Goal: Information Seeking & Learning: Check status

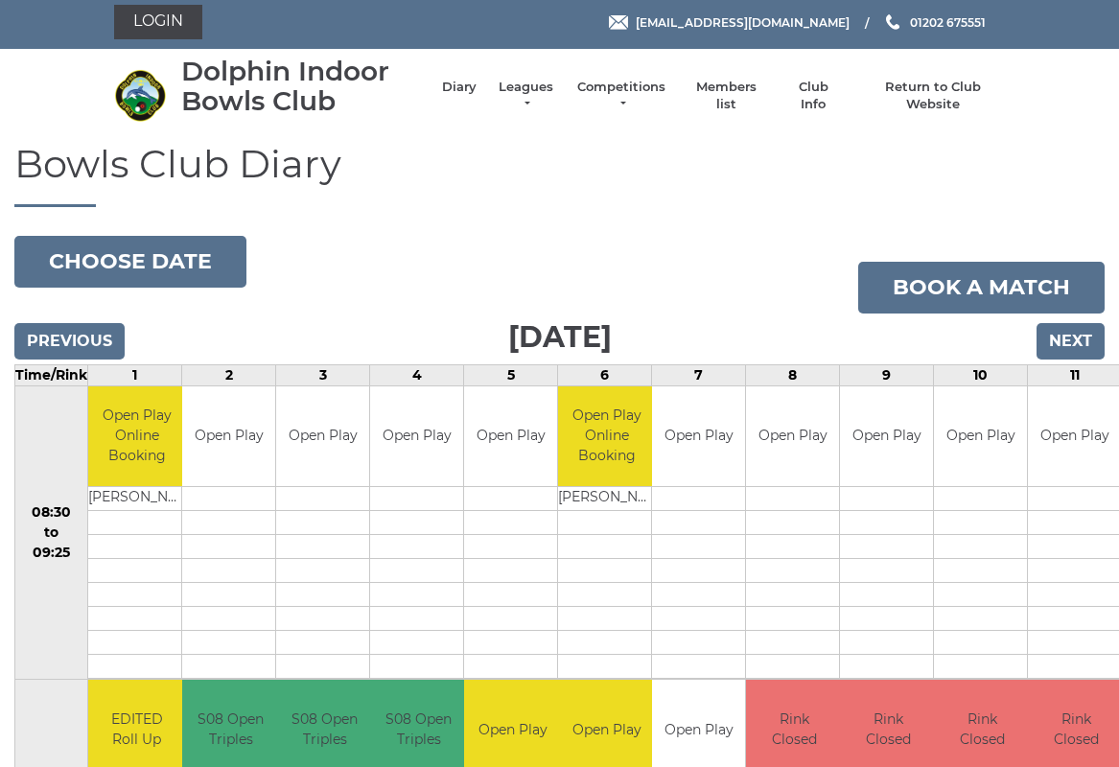
scroll to position [5, 0]
click at [634, 95] on link "Competitions" at bounding box center [621, 96] width 92 height 35
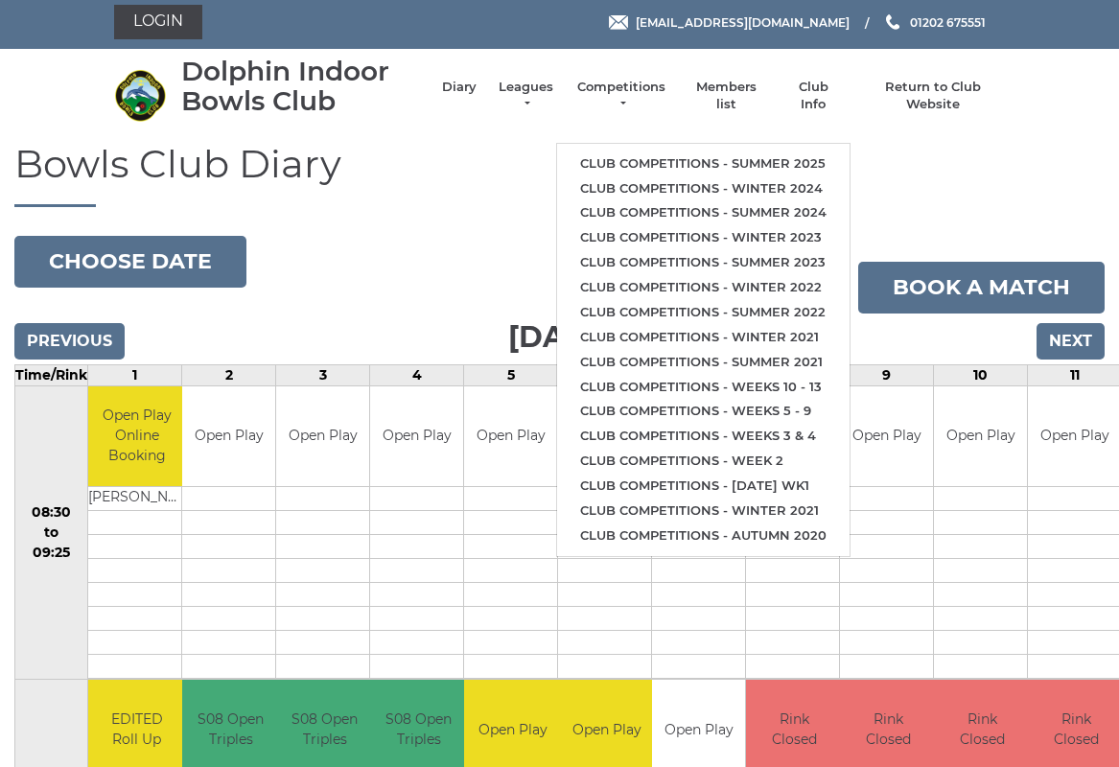
click at [709, 159] on link "Club competitions - Summer 2025" at bounding box center [703, 163] width 292 height 25
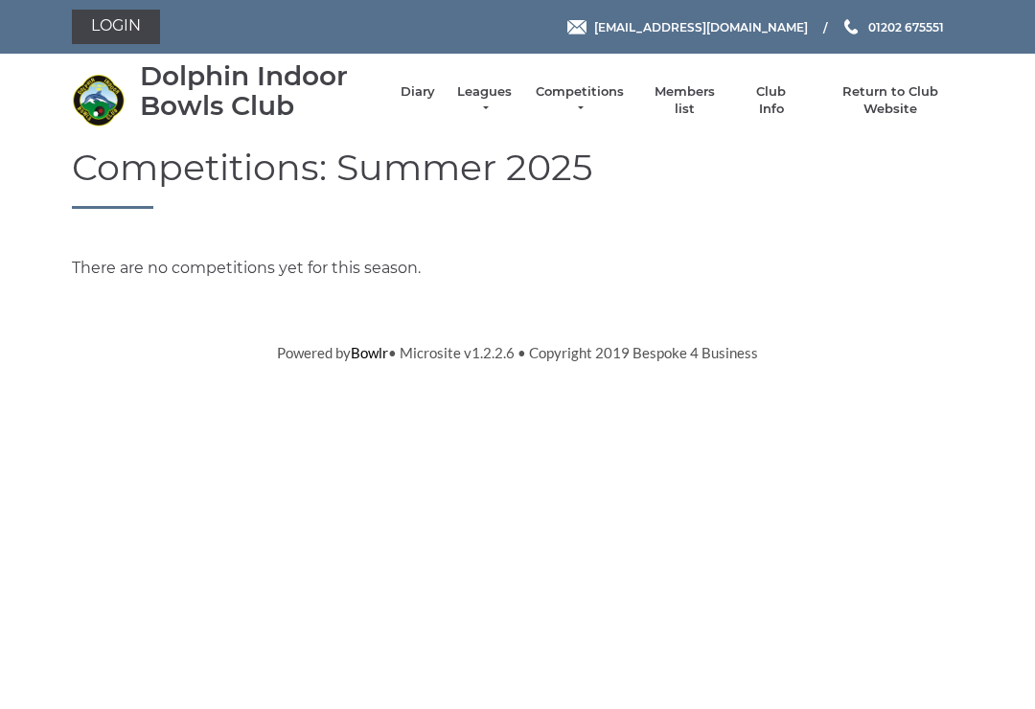
click at [501, 106] on link "Leagues" at bounding box center [484, 100] width 60 height 35
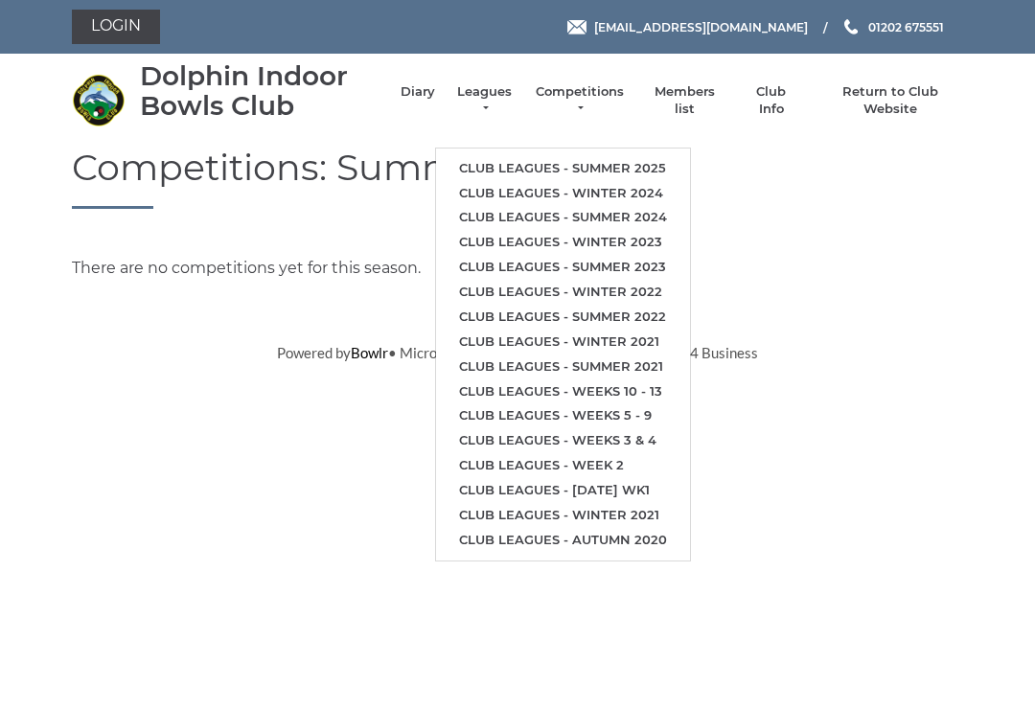
click at [608, 184] on link "Club leagues - Winter 2024" at bounding box center [563, 193] width 254 height 25
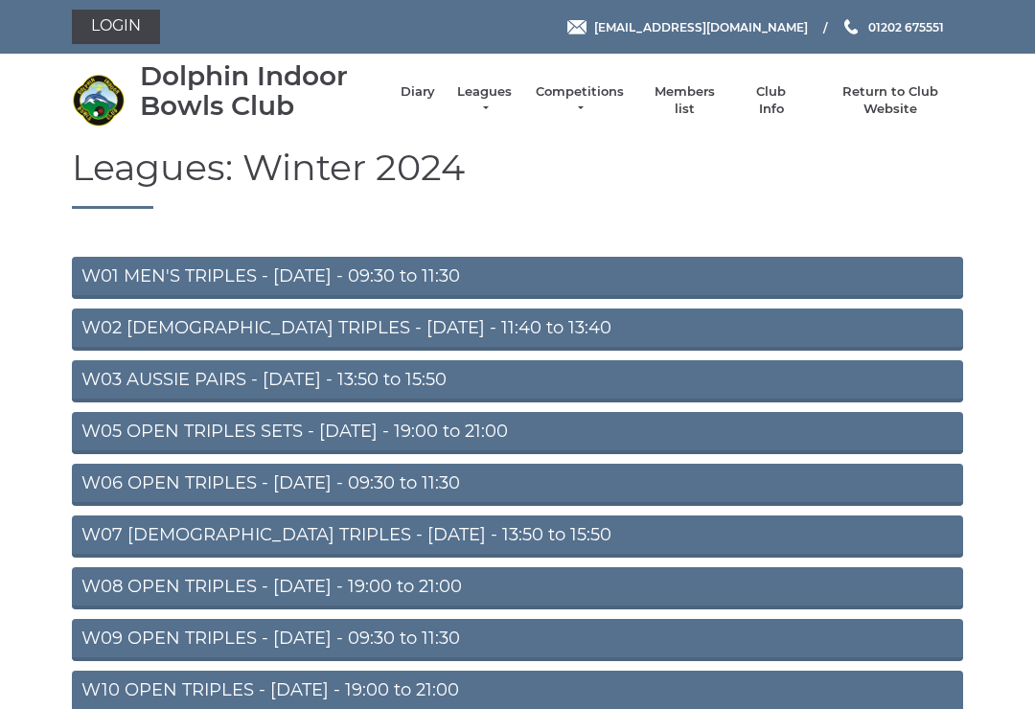
click at [431, 289] on link "W01 MEN'S TRIPLES - [DATE] - 09:30 to 11:30" at bounding box center [517, 278] width 891 height 42
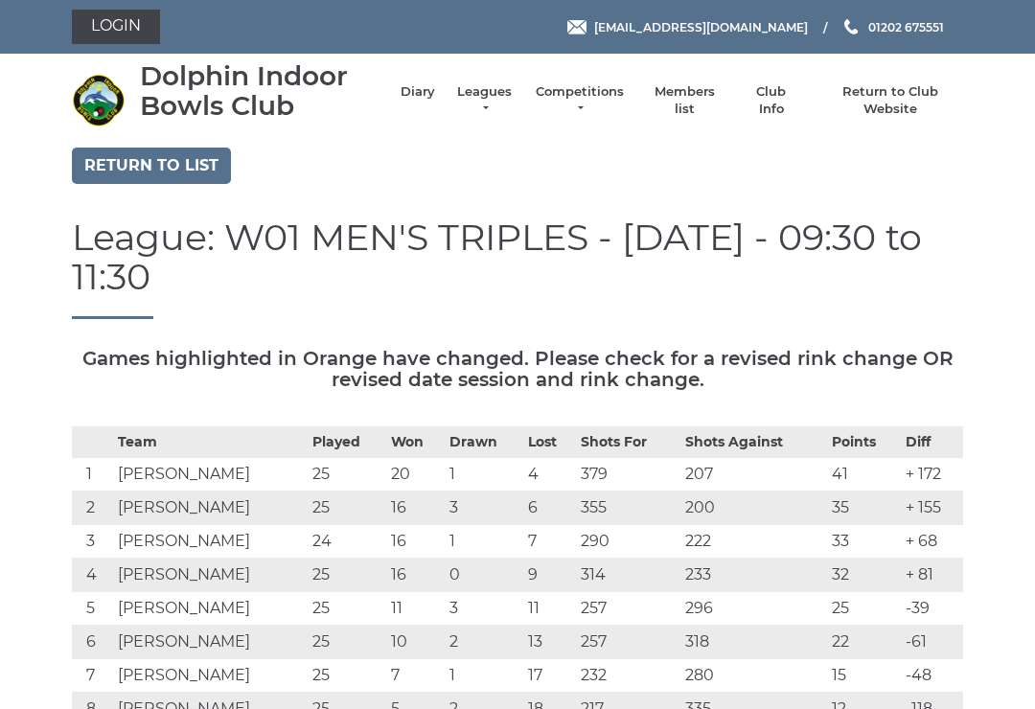
click at [504, 104] on link "Leagues" at bounding box center [484, 100] width 60 height 35
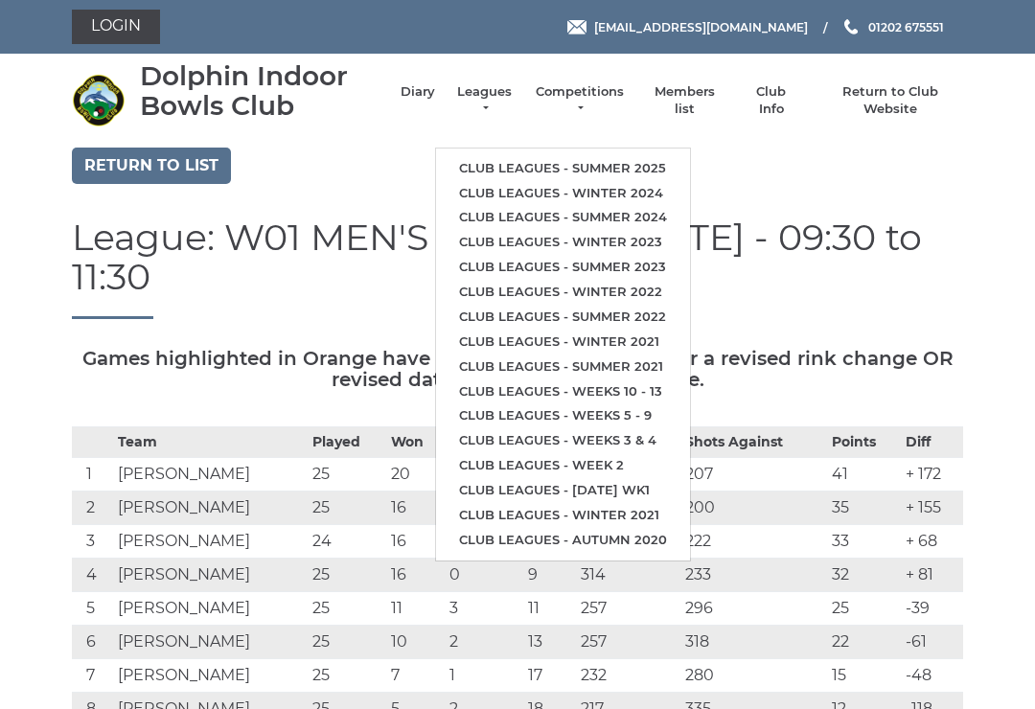
click at [597, 186] on link "Club leagues - Winter 2024" at bounding box center [563, 193] width 254 height 25
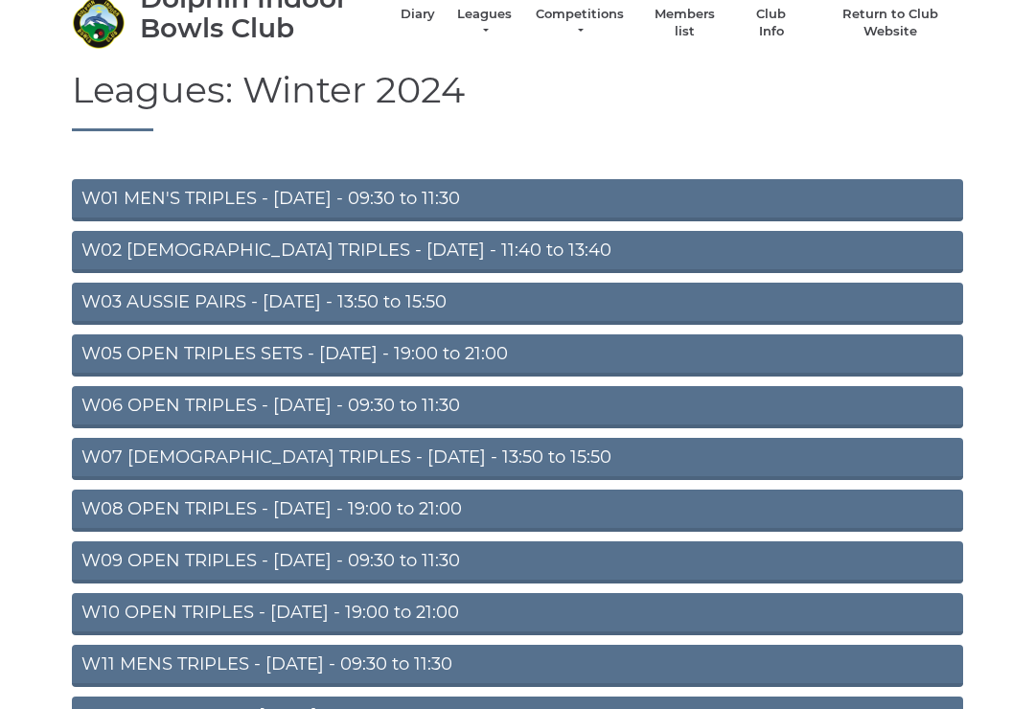
scroll to position [97, 0]
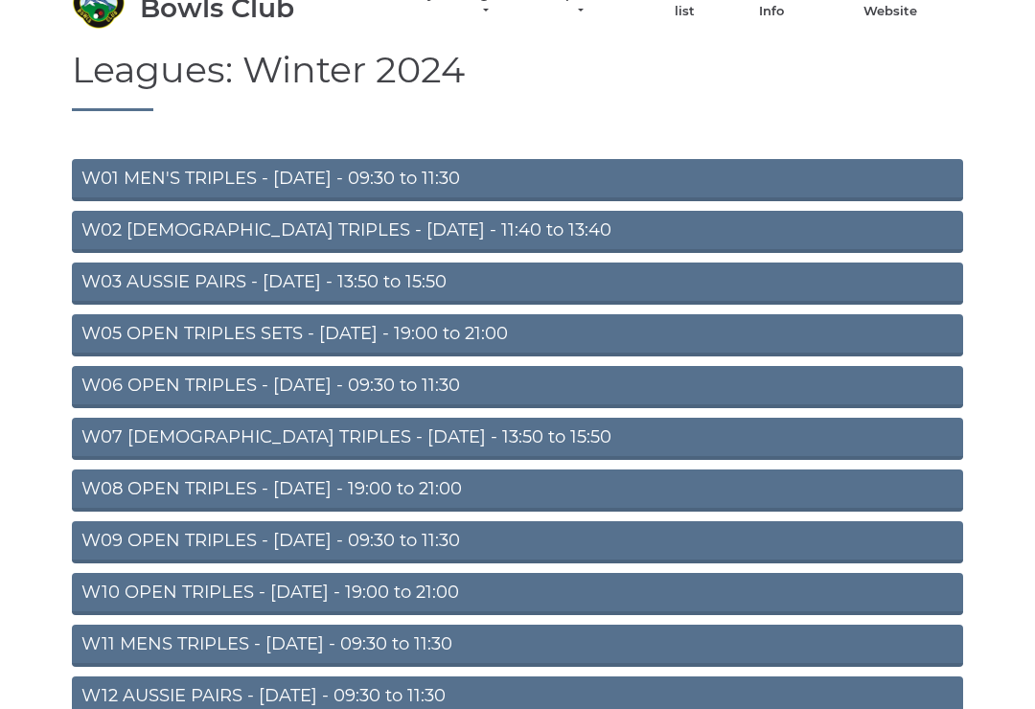
click at [283, 403] on link "W06 OPEN TRIPLES - Tuesday - 09:30 to 11:30" at bounding box center [517, 388] width 891 height 42
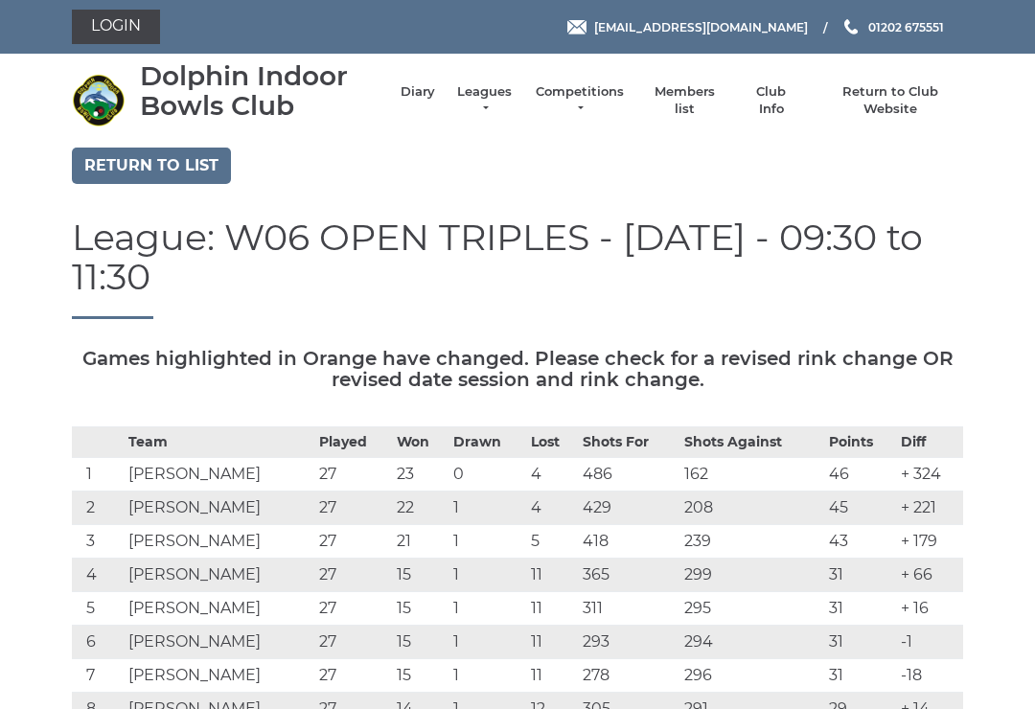
click at [503, 103] on link "Leagues" at bounding box center [484, 100] width 60 height 35
